Goal: Communication & Community: Ask a question

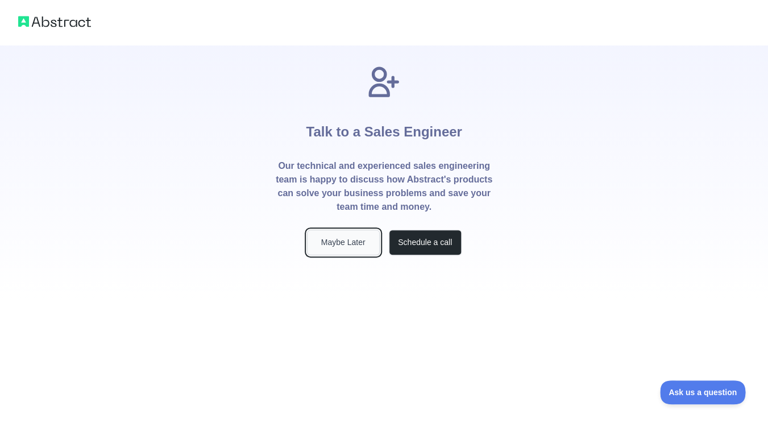
click at [350, 246] on button "Maybe Later" at bounding box center [343, 243] width 73 height 26
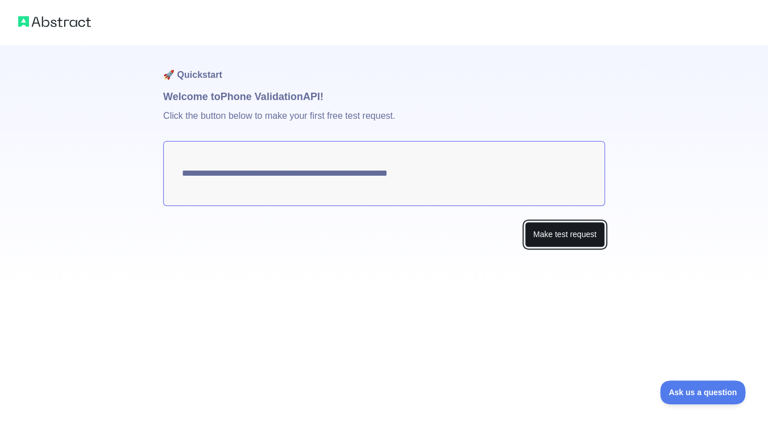
click at [550, 237] on button "Make test request" at bounding box center [565, 235] width 80 height 26
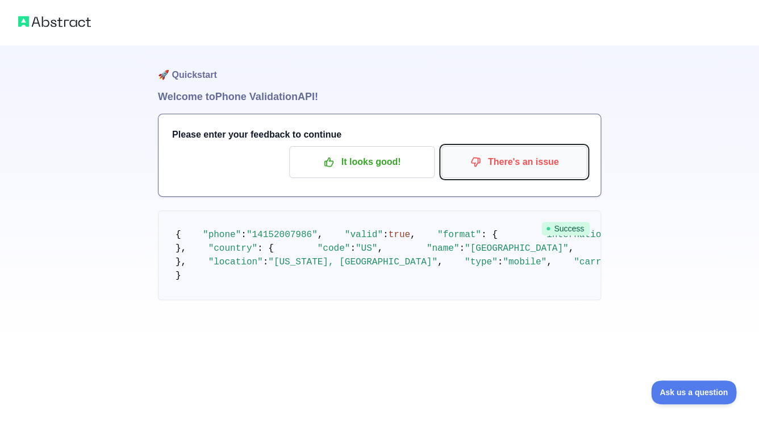
click at [488, 163] on p "There's an issue" at bounding box center [514, 161] width 128 height 19
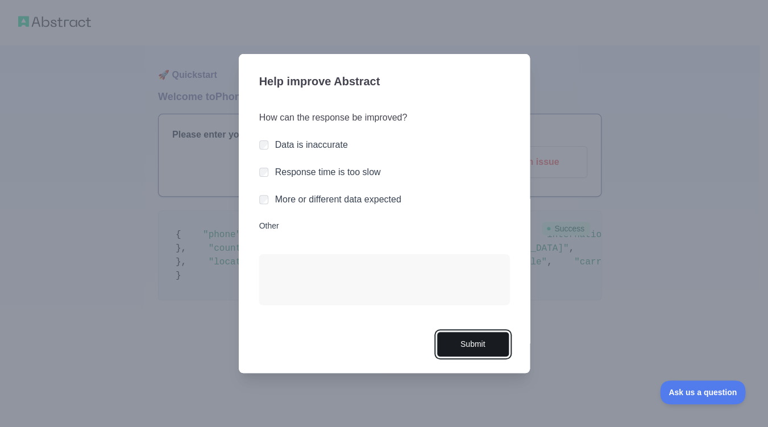
click at [482, 347] on button "Submit" at bounding box center [473, 344] width 73 height 26
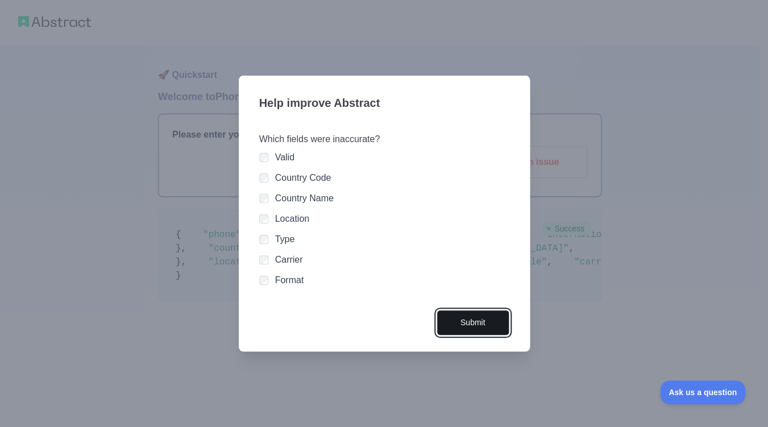
click at [469, 323] on button "Submit" at bounding box center [473, 323] width 73 height 26
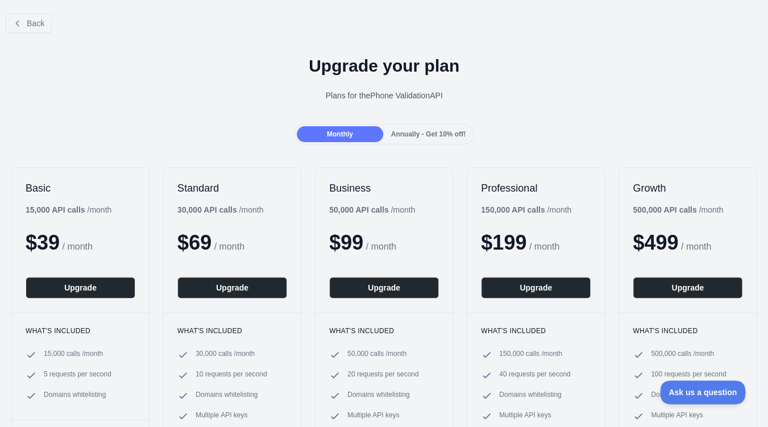
click at [750, 338] on div "Basic 15,000 API calls / month $ 39 / month Upgrade What's included 15,000 call…" at bounding box center [384, 304] width 768 height 297
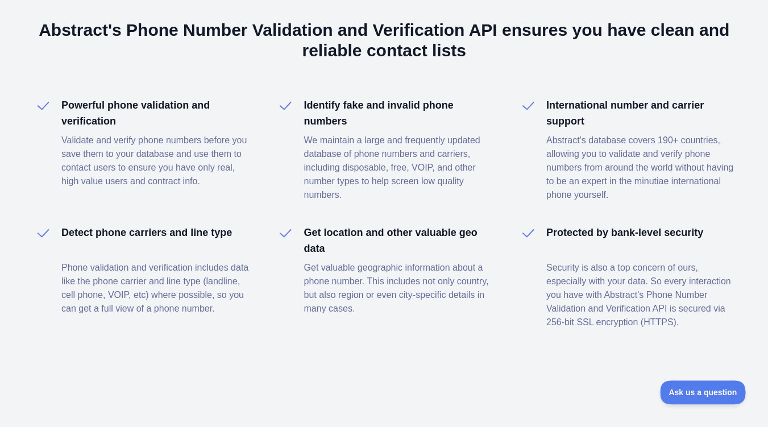
scroll to position [789, 0]
click at [693, 388] on span "Ask us a question" at bounding box center [697, 390] width 85 height 8
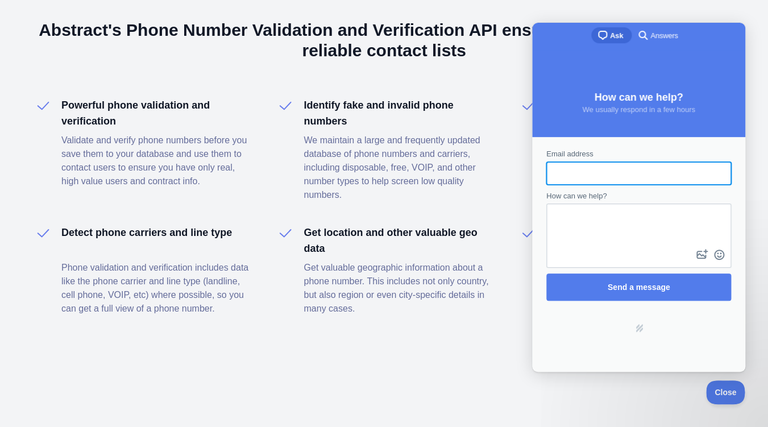
scroll to position [0, 0]
click at [636, 176] on input "Email address" at bounding box center [638, 173] width 167 height 20
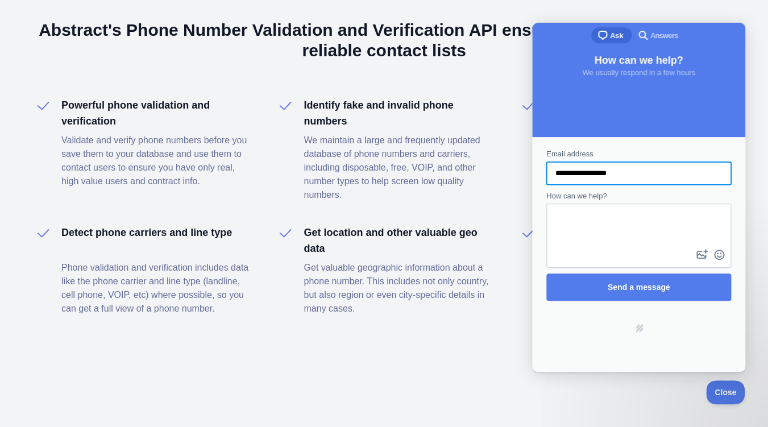
type input "**********"
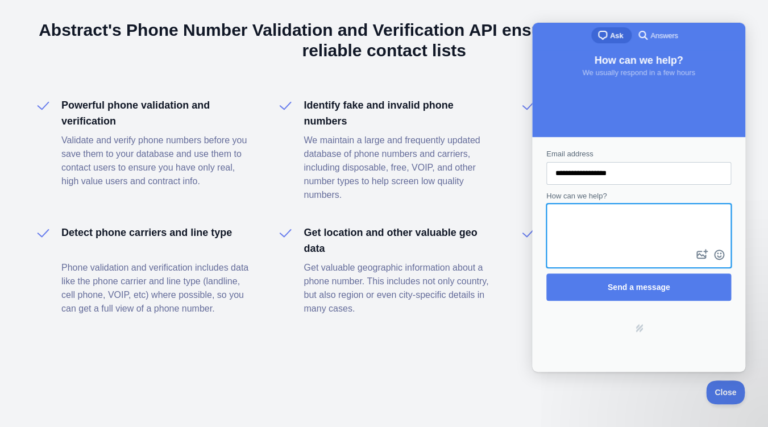
click at [593, 226] on textarea "How can we help?" at bounding box center [638, 226] width 182 height 42
type textarea "**********"
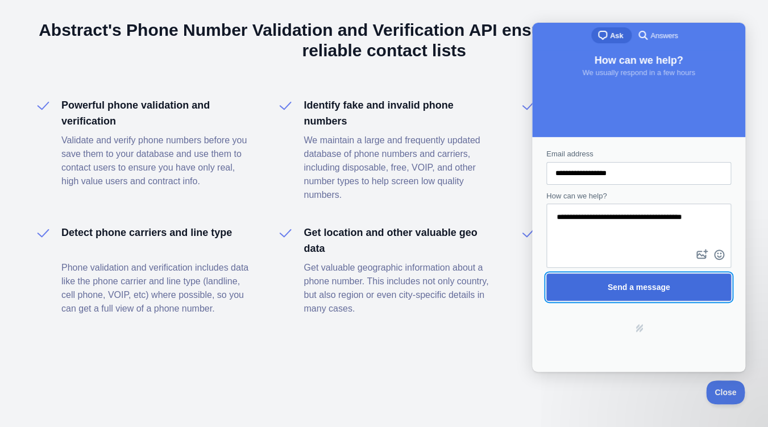
click at [604, 294] on span "Send a message" at bounding box center [639, 287] width 160 height 26
